Goal: Complete application form: Complete application form

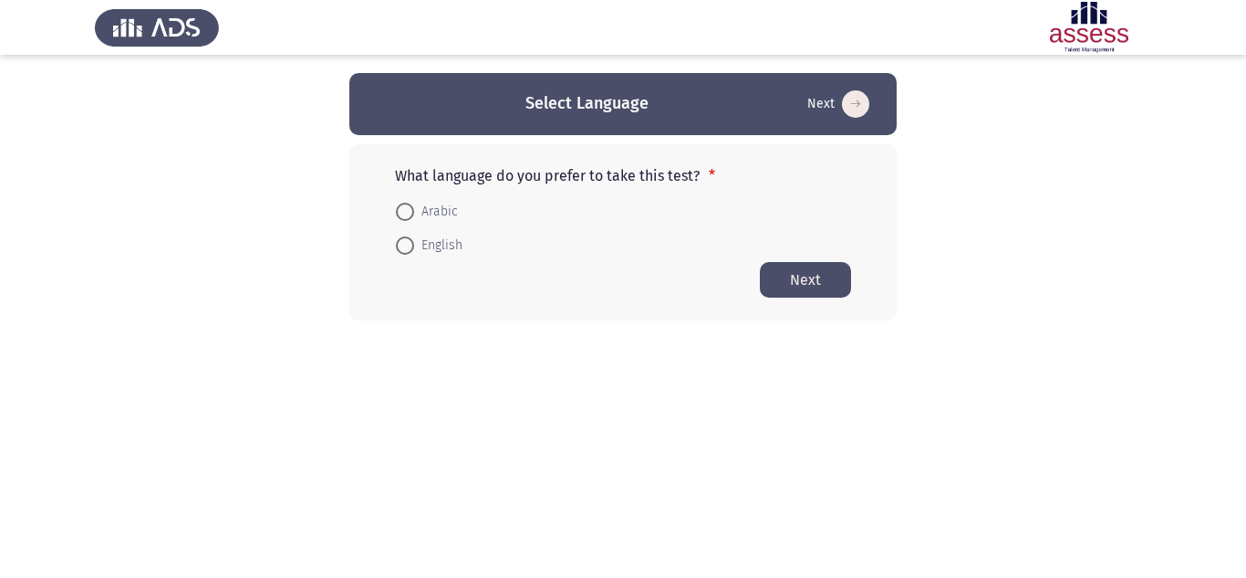
click at [450, 244] on span "English" at bounding box center [438, 245] width 48 height 22
click at [414, 244] on input "English" at bounding box center [405, 245] width 18 height 18
radio input "true"
click at [824, 285] on button "Next" at bounding box center [805, 279] width 91 height 36
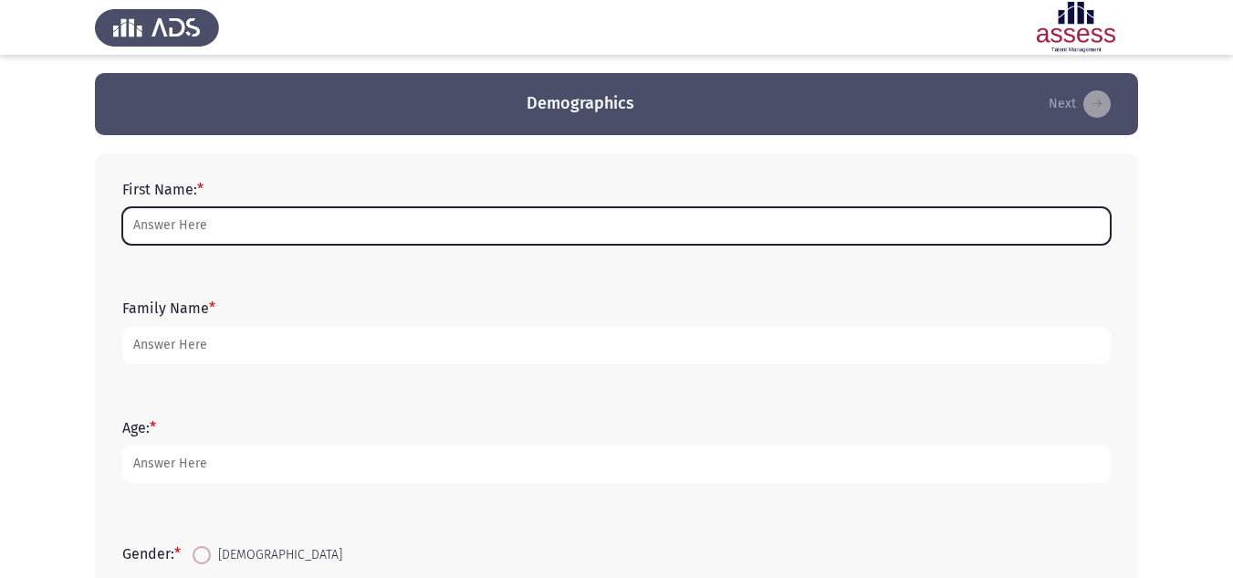
click at [363, 222] on input "First Name: *" at bounding box center [616, 225] width 988 height 37
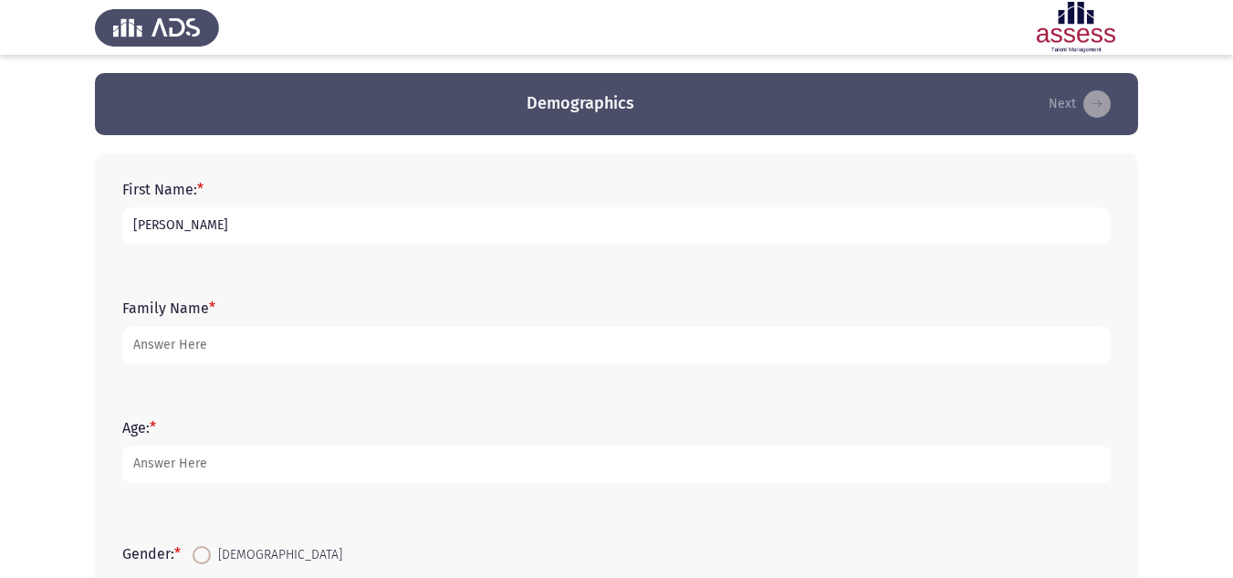
type input "[PERSON_NAME]"
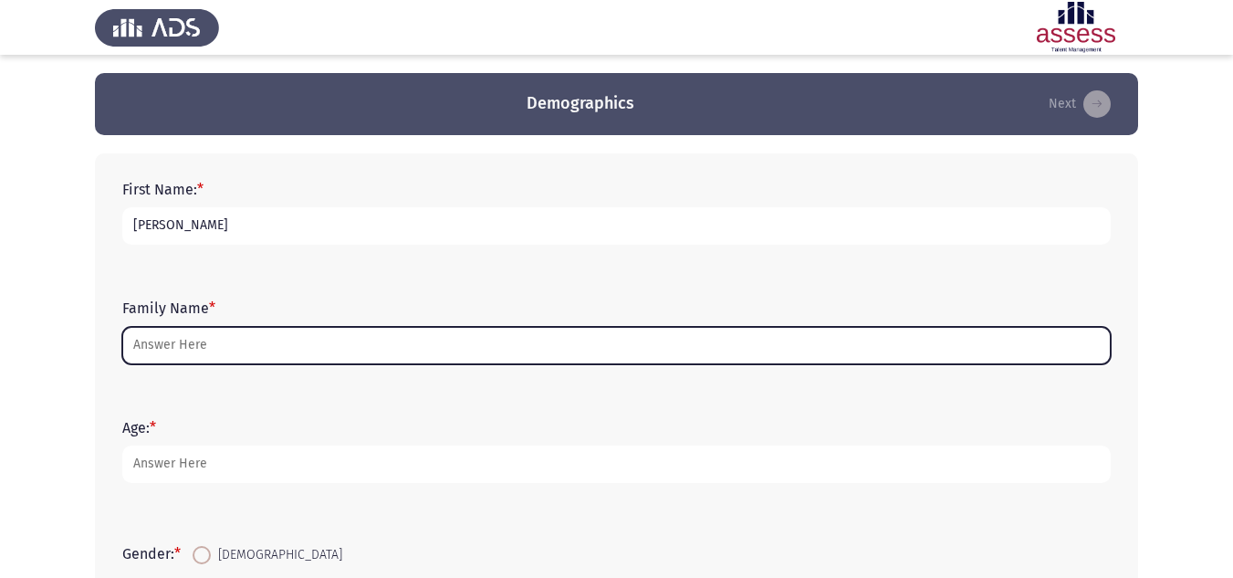
click at [417, 345] on input "Family Name *" at bounding box center [616, 345] width 988 height 37
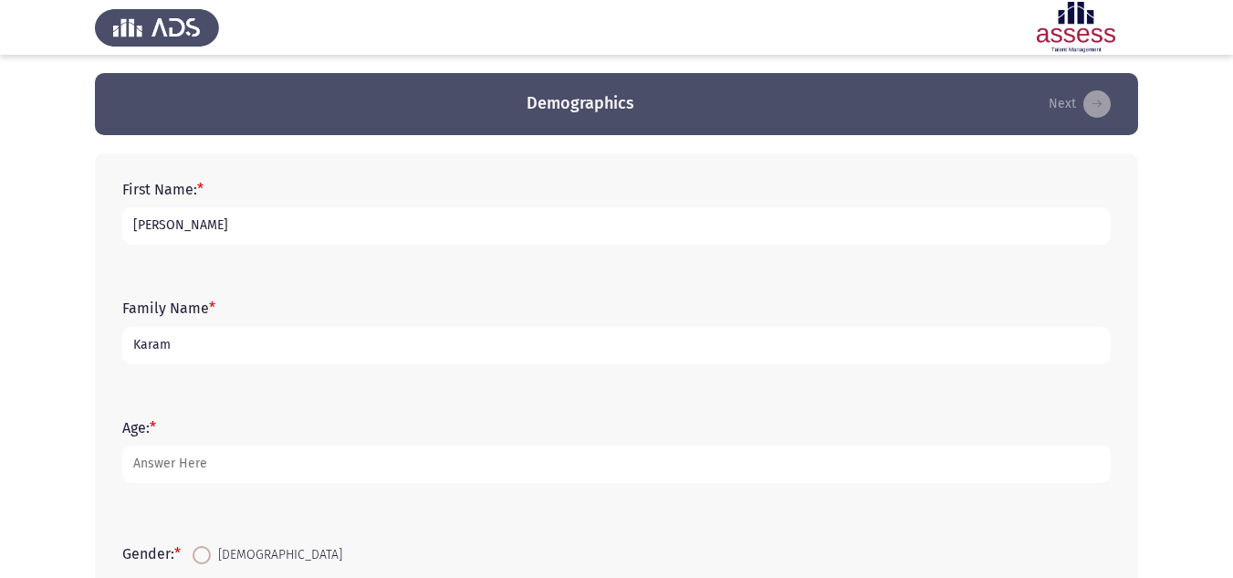
type input "Karam"
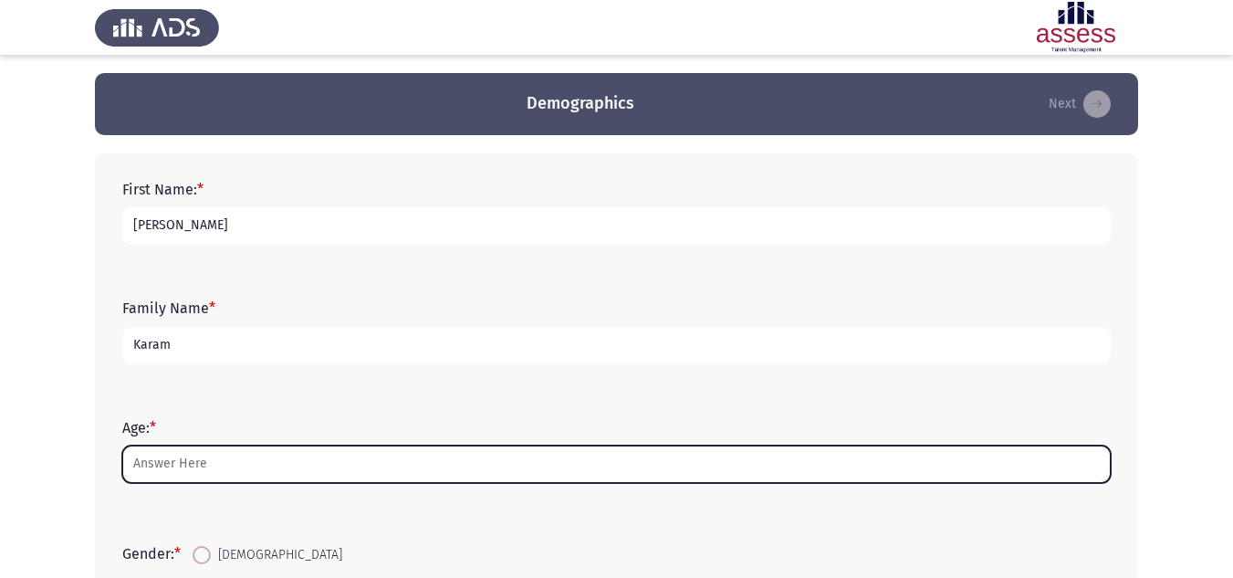
click at [260, 463] on input "Age: *" at bounding box center [616, 463] width 988 height 37
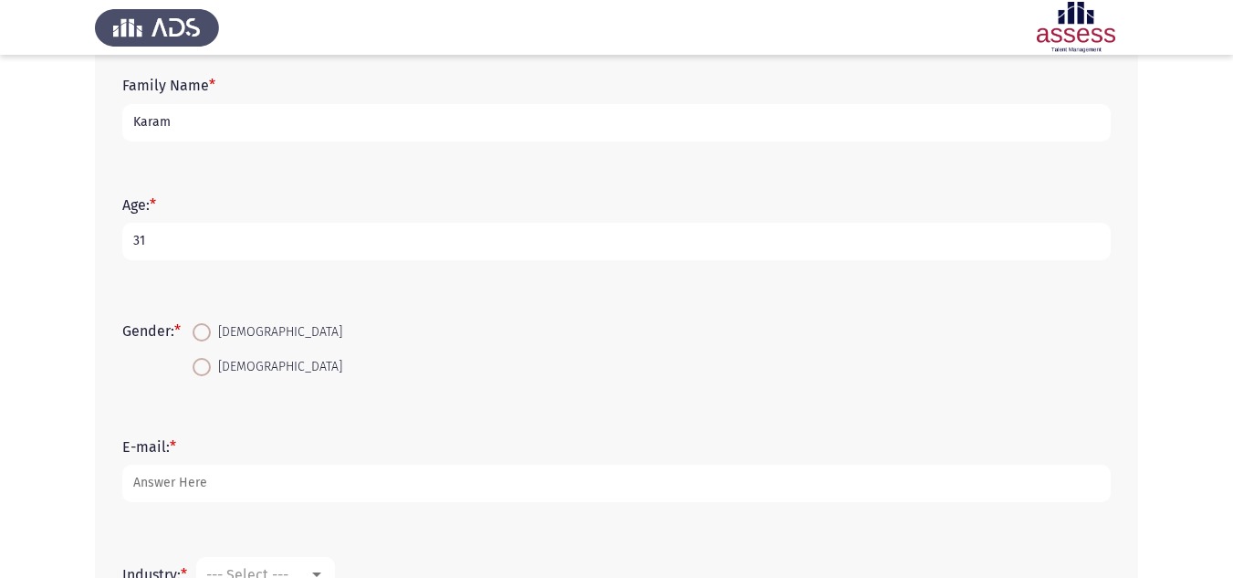
scroll to position [475, 0]
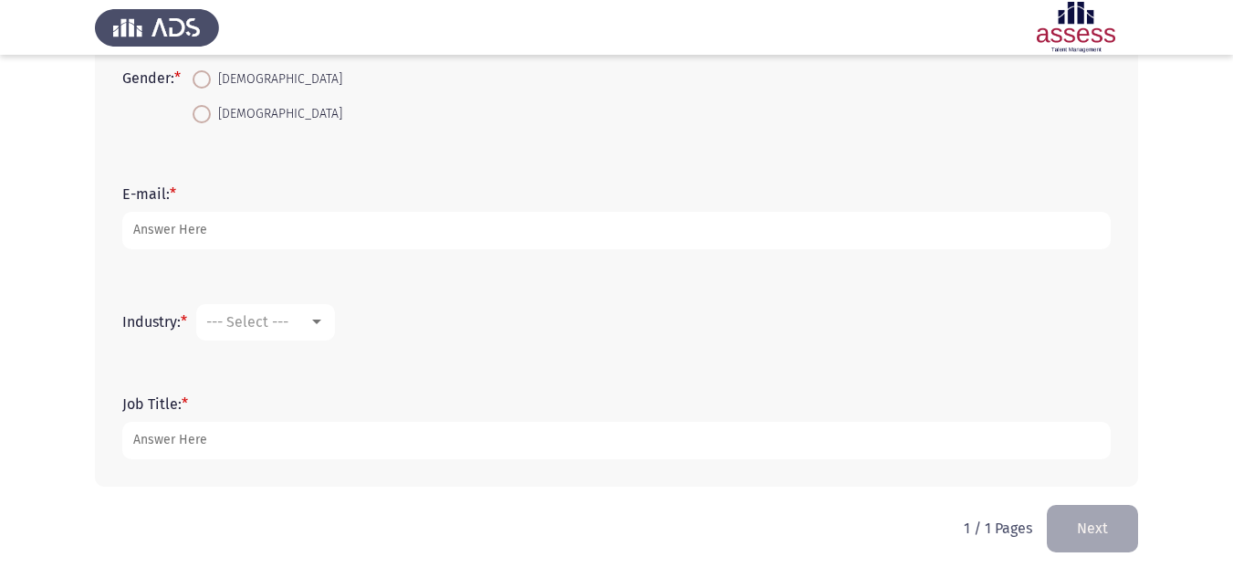
type input "31"
drag, startPoint x: 226, startPoint y: 120, endPoint x: 210, endPoint y: 197, distance: 78.4
click at [226, 120] on span "[DEMOGRAPHIC_DATA]" at bounding box center [276, 114] width 131 height 22
click at [211, 120] on input "[DEMOGRAPHIC_DATA]" at bounding box center [202, 114] width 18 height 18
radio input "true"
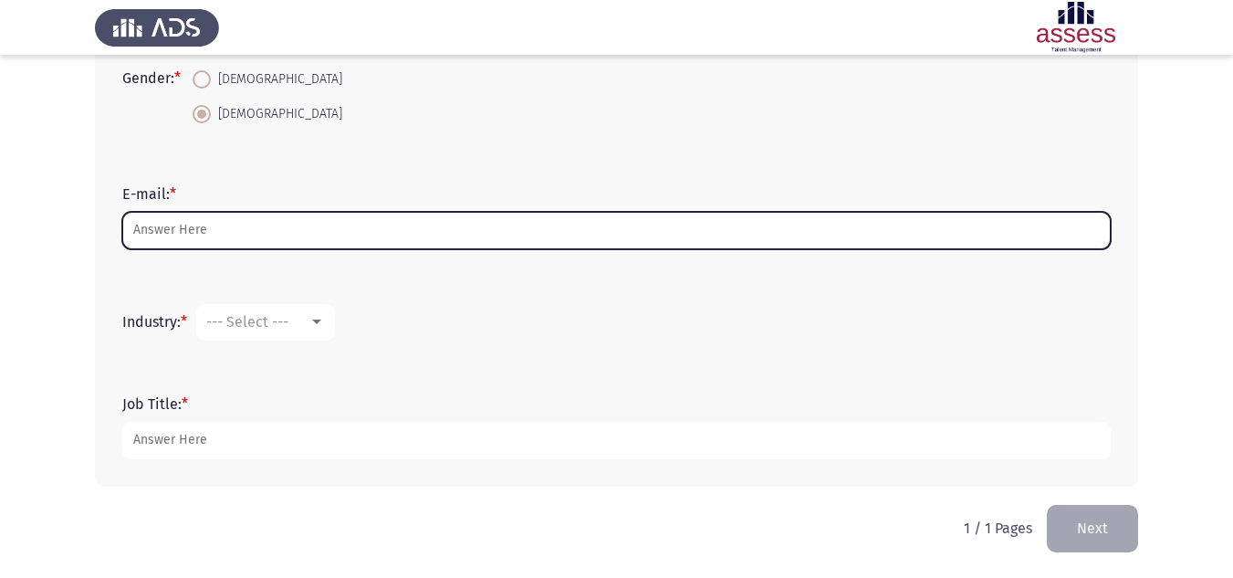
click at [205, 217] on input "E-mail: *" at bounding box center [616, 230] width 988 height 37
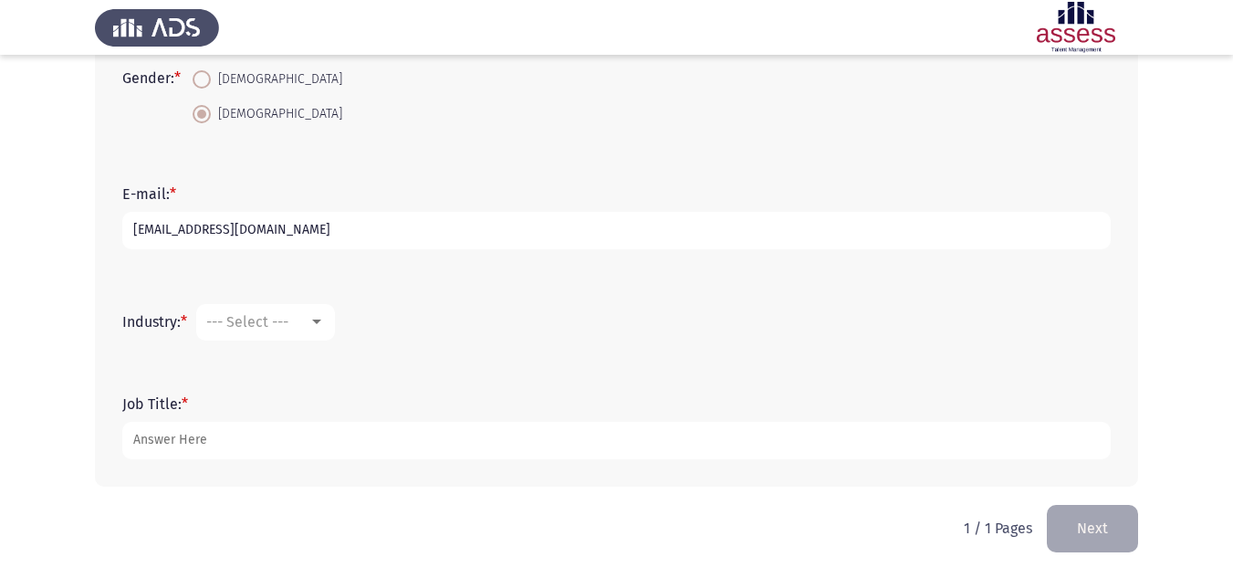
type input "[EMAIL_ADDRESS][DOMAIN_NAME]"
click at [270, 308] on mat-select "--- Select ---" at bounding box center [265, 322] width 139 height 36
click at [273, 311] on mat-select "--- Select ---" at bounding box center [265, 322] width 139 height 36
click at [333, 327] on mat-select "--- Select ---" at bounding box center [265, 322] width 139 height 36
click at [315, 319] on div at bounding box center [316, 322] width 16 height 15
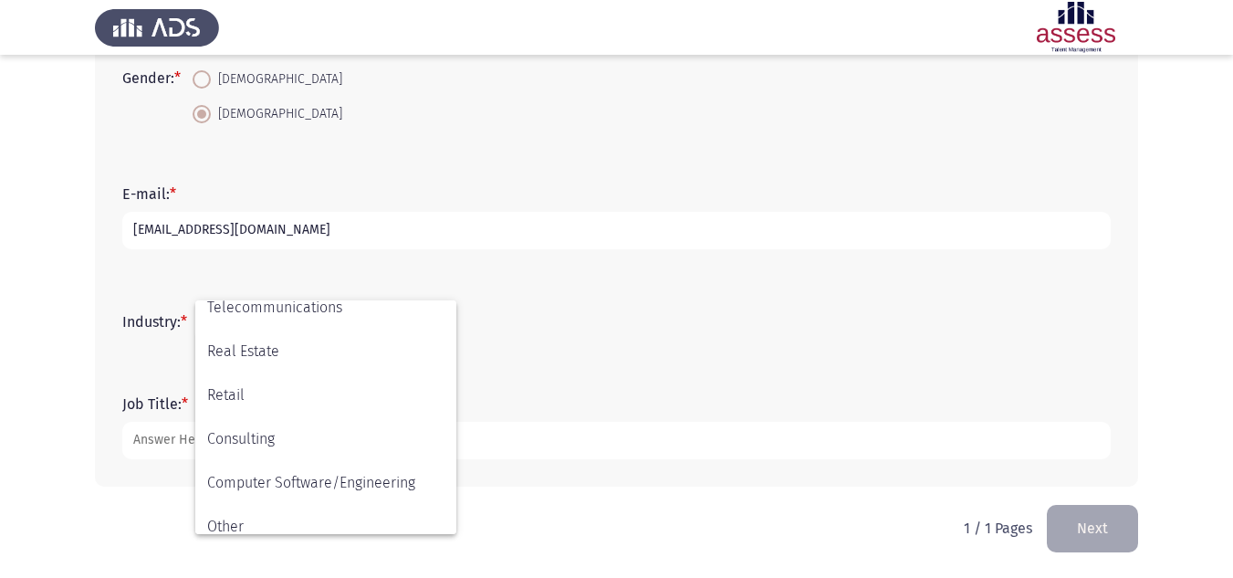
scroll to position [599, 0]
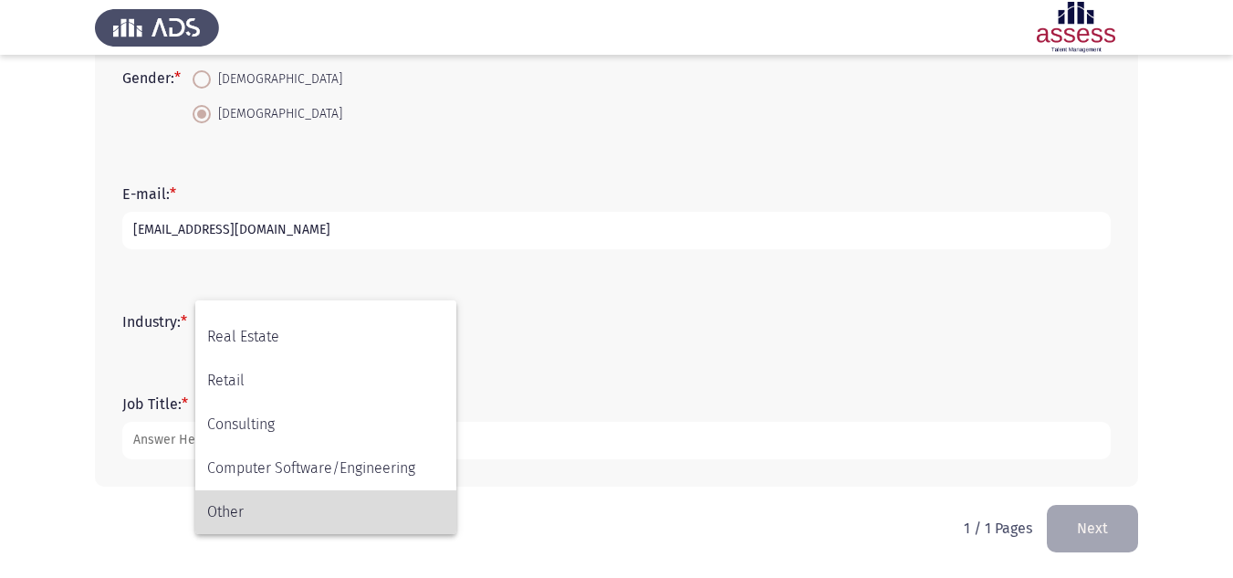
click at [249, 517] on span "Other" at bounding box center [325, 512] width 237 height 44
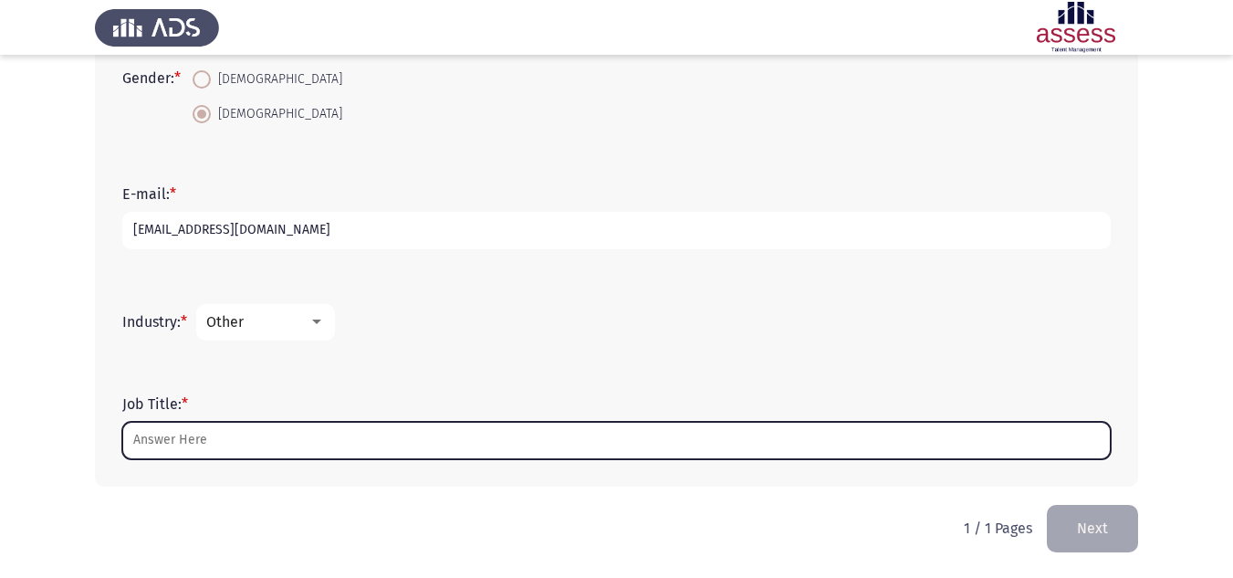
click at [267, 444] on input "Job Title: *" at bounding box center [616, 440] width 988 height 37
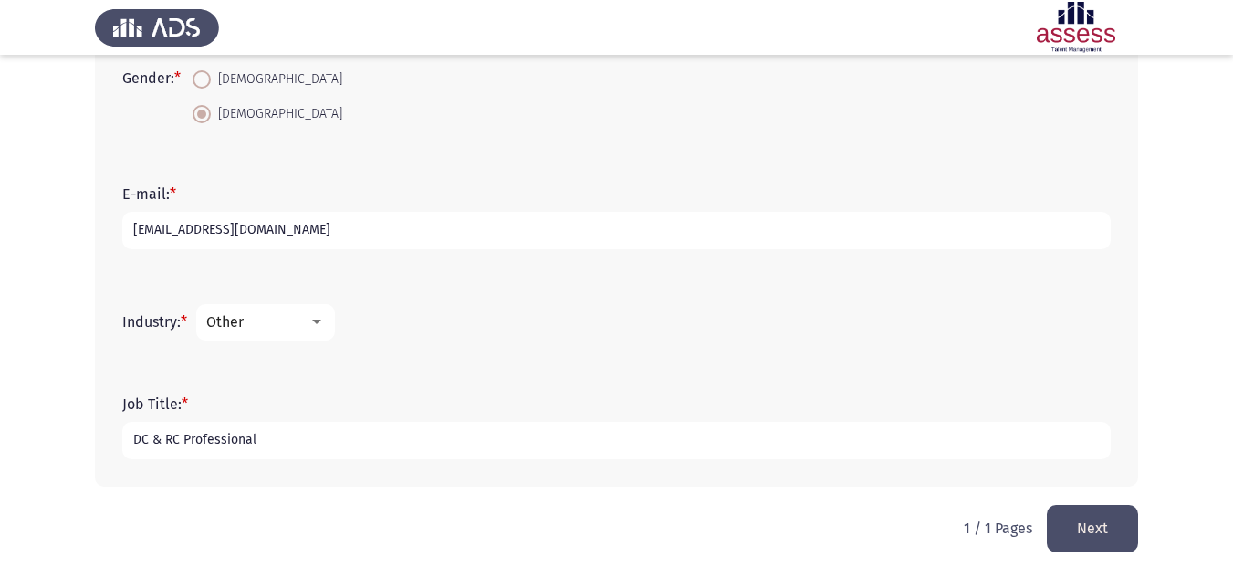
type input "DC & RC Professional"
click at [1086, 516] on button "Next" at bounding box center [1091, 528] width 91 height 47
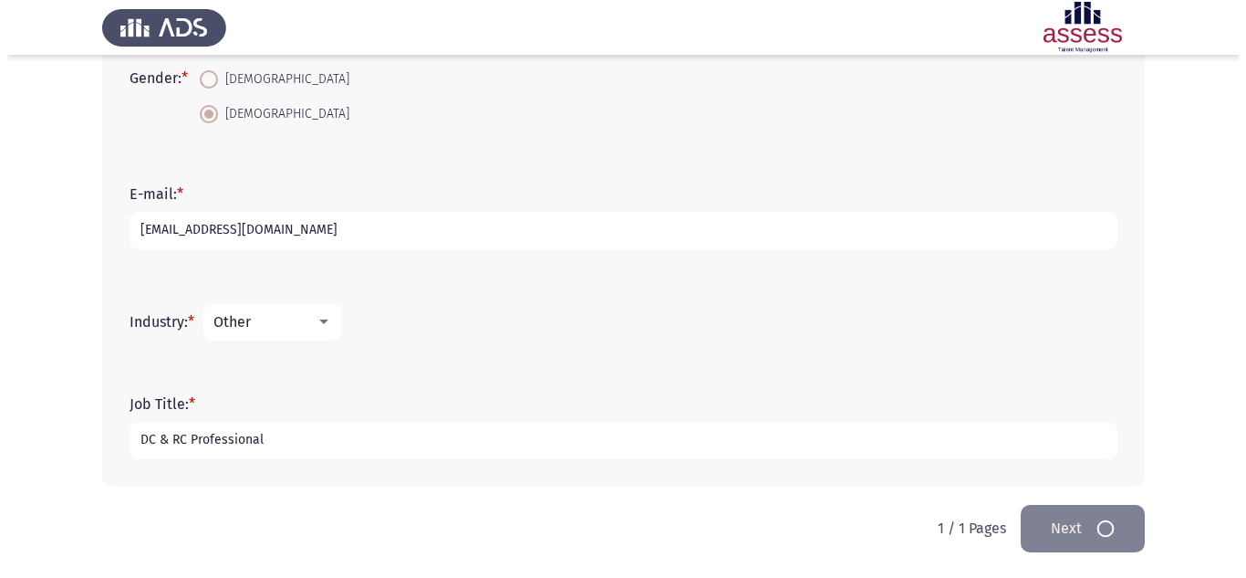
scroll to position [0, 0]
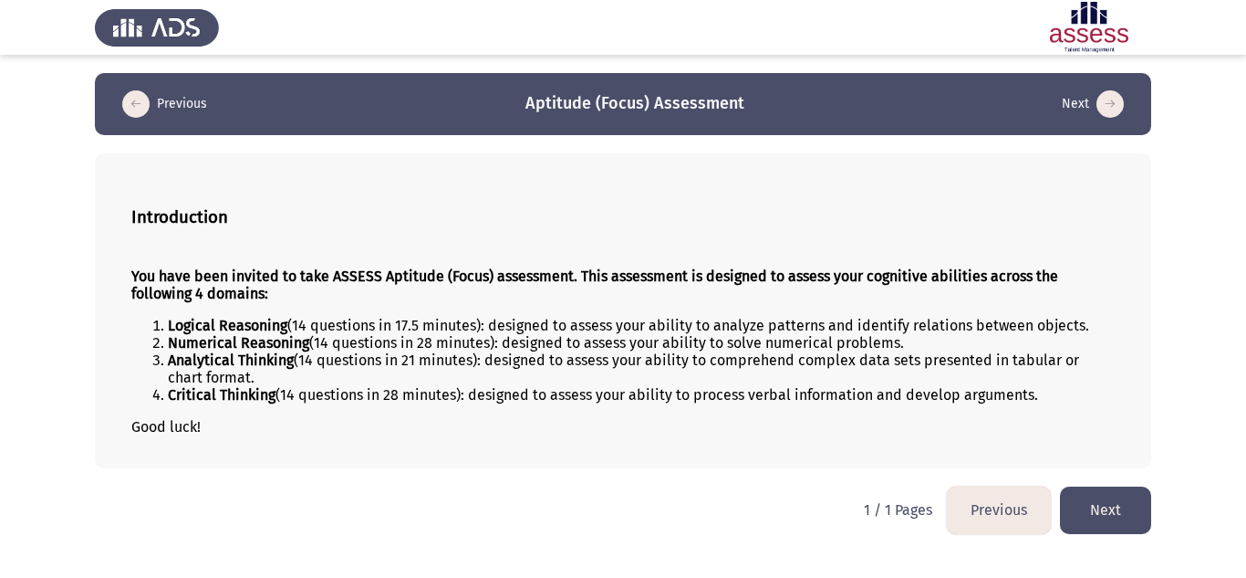
click at [1104, 512] on button "Next" at bounding box center [1105, 509] width 91 height 47
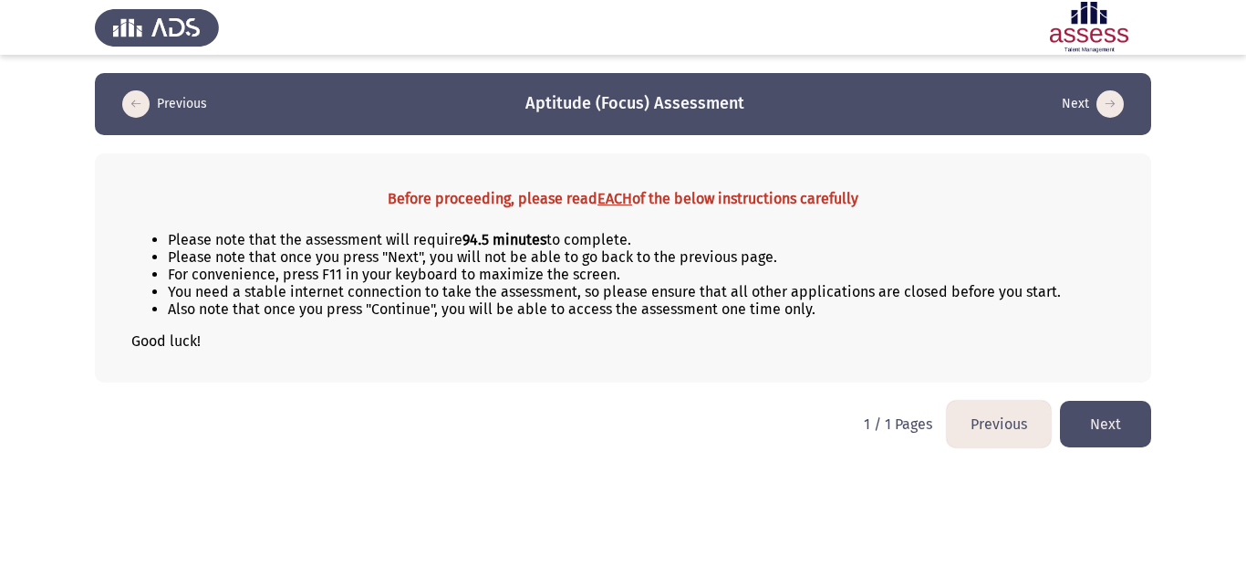
click at [1081, 428] on button "Next" at bounding box center [1105, 424] width 91 height 47
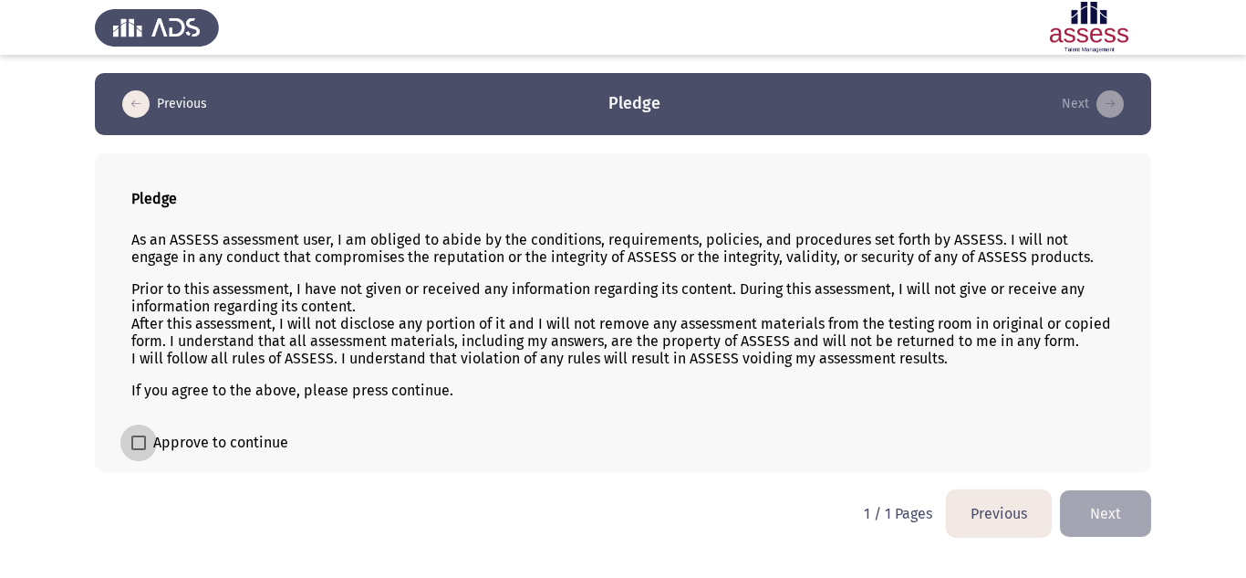
click at [133, 441] on span at bounding box center [138, 442] width 15 height 15
click at [138, 450] on input "Approve to continue" at bounding box center [138, 450] width 1 height 1
checkbox input "true"
click at [1109, 520] on button "Next" at bounding box center [1105, 513] width 91 height 47
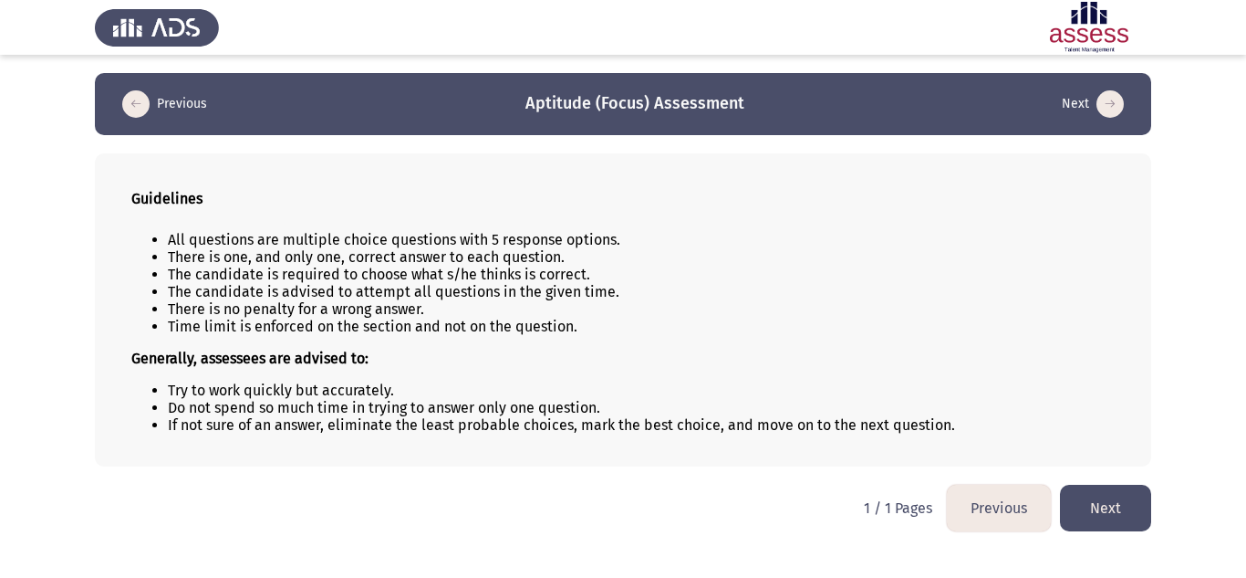
drag, startPoint x: 312, startPoint y: 237, endPoint x: 412, endPoint y: 291, distance: 113.9
click at [412, 291] on ul "All questions are multiple choice questions with 5 response options. There is o…" at bounding box center [623, 283] width 984 height 104
click at [1123, 509] on button "Next" at bounding box center [1105, 507] width 91 height 47
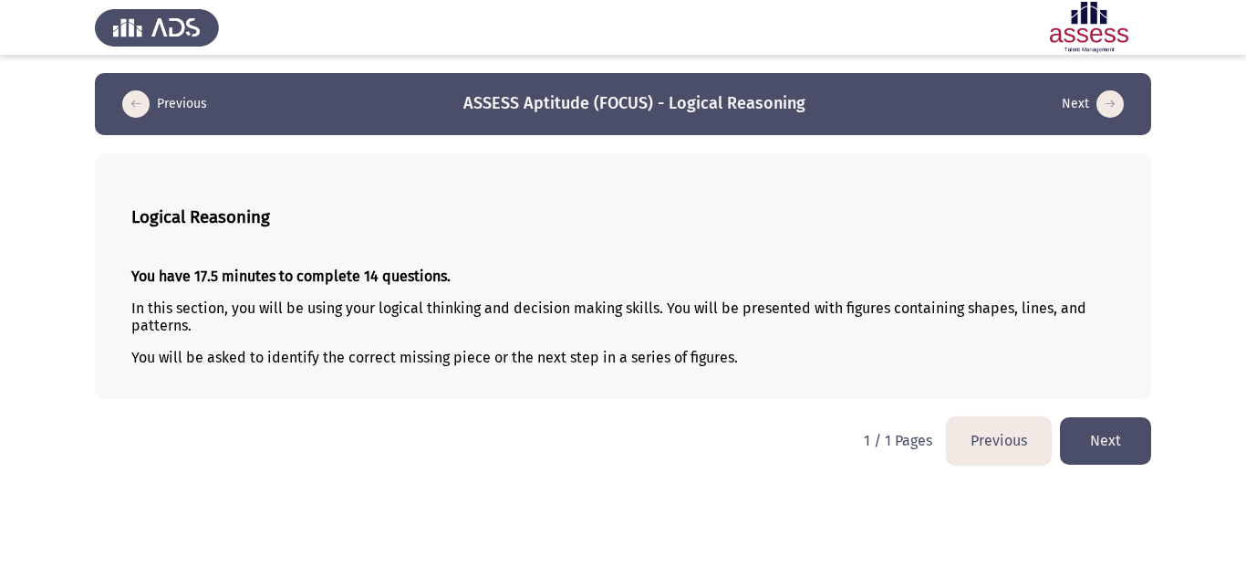
drag, startPoint x: 951, startPoint y: 209, endPoint x: 464, endPoint y: 323, distance: 499.5
click at [464, 323] on div "Logical Reasoning You have 17.5 minutes to complete 14 questions. In this secti…" at bounding box center [623, 275] width 1057 height 245
